Goal: Check status: Check status

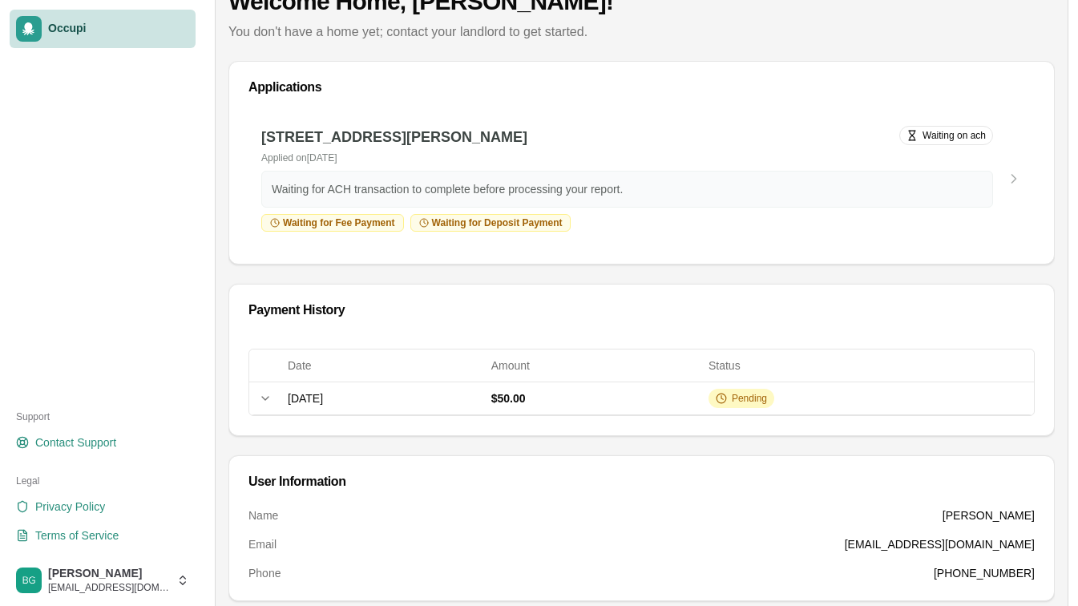
scroll to position [80, 0]
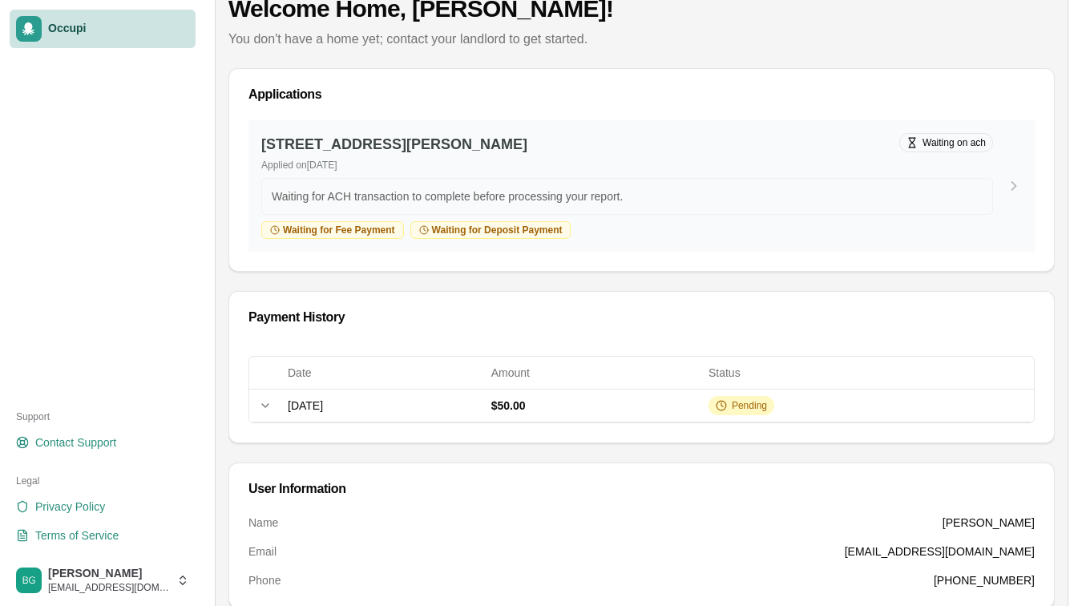
click at [923, 131] on div "3227 Willow Ln Dr, Montgomery, AL 36109 Applied on September 29, 2025 Waiting o…" at bounding box center [642, 185] width 786 height 131
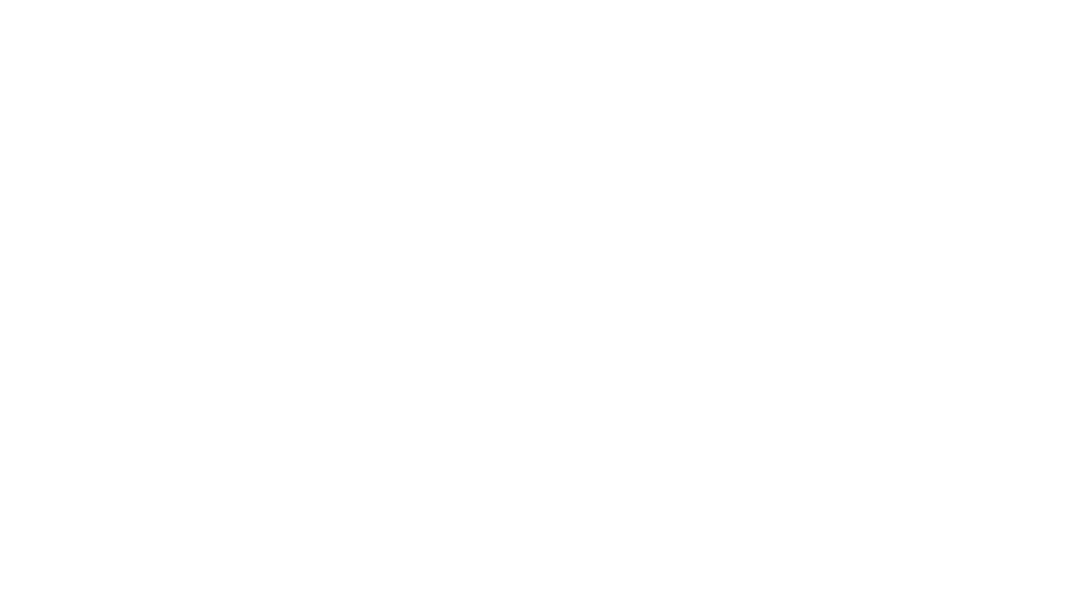
scroll to position [255, 0]
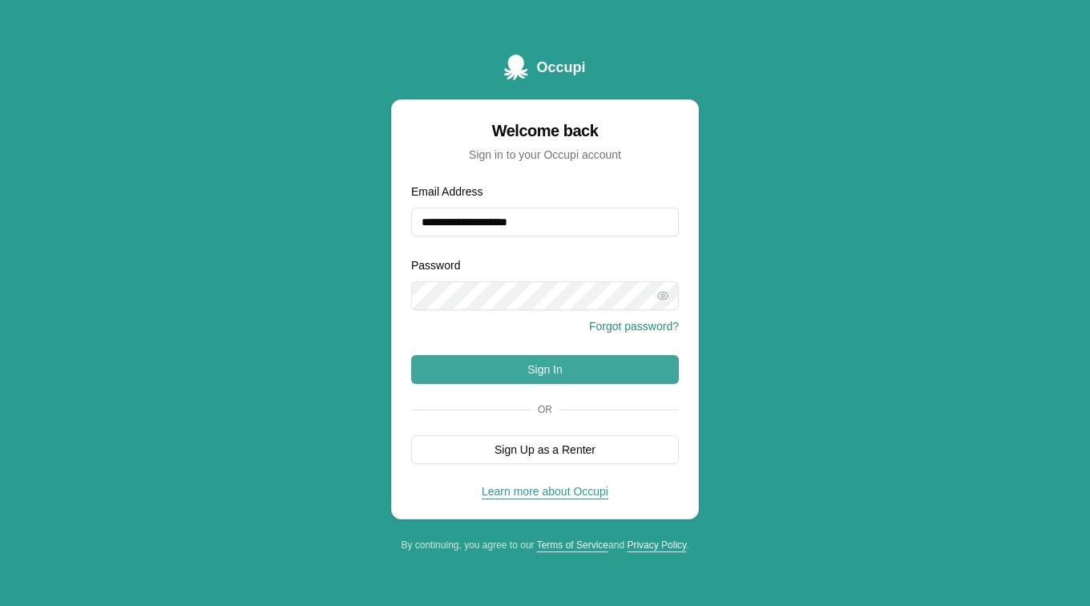
click at [594, 374] on button "Sign In" at bounding box center [545, 369] width 268 height 29
